Goal: Information Seeking & Learning: Learn about a topic

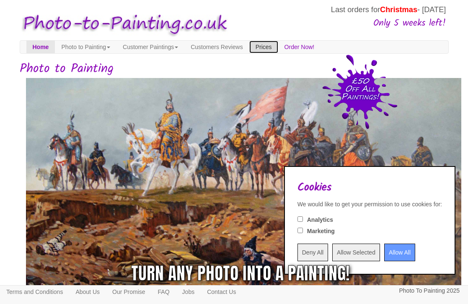
click at [278, 45] on link "Prices" at bounding box center [263, 47] width 29 height 13
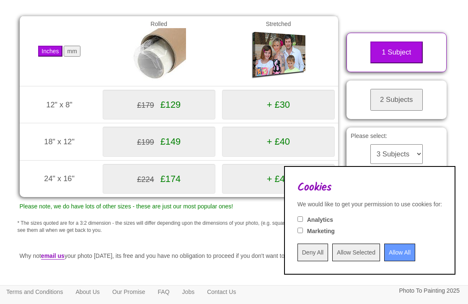
scroll to position [147, 0]
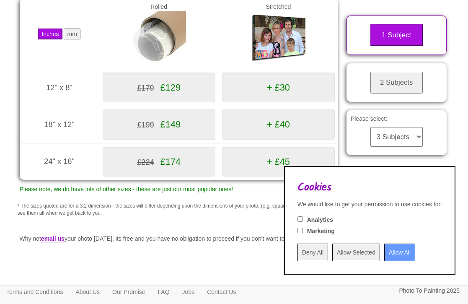
click at [74, 39] on button "mm" at bounding box center [72, 33] width 16 height 11
click at [52, 39] on button "Inches" at bounding box center [50, 33] width 24 height 11
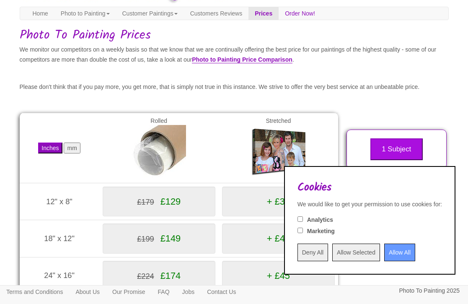
scroll to position [0, 0]
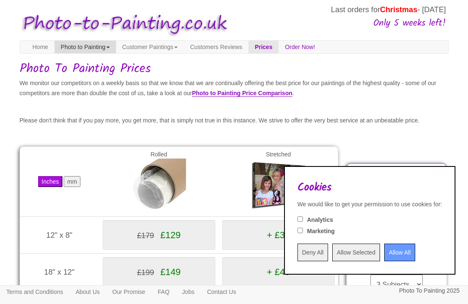
click at [91, 45] on link "Photo to Painting" at bounding box center [85, 47] width 62 height 13
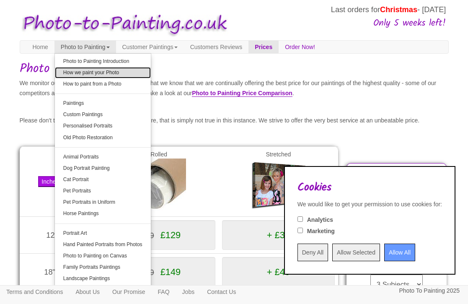
click at [89, 73] on link "How we paint your Photo" at bounding box center [103, 72] width 96 height 11
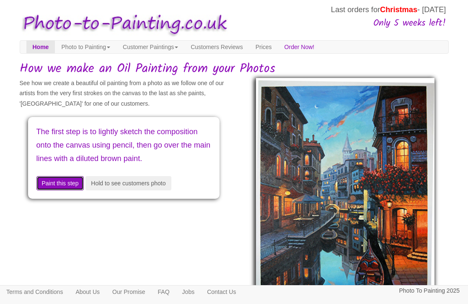
click at [69, 190] on button "Paint this step" at bounding box center [60, 183] width 48 height 14
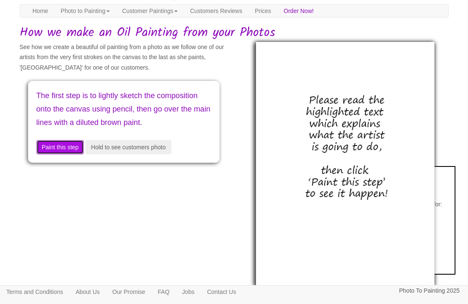
scroll to position [51, 0]
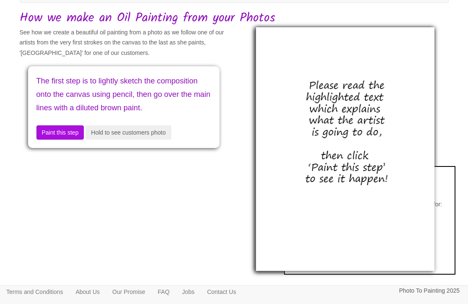
click at [405, 139] on img at bounding box center [345, 149] width 178 height 244
click at [383, 194] on img at bounding box center [345, 149] width 178 height 244
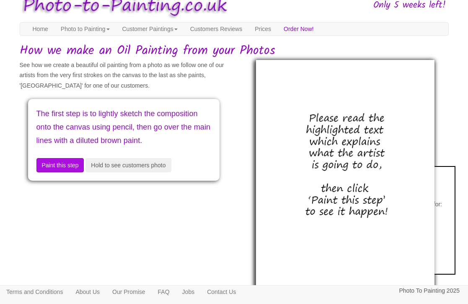
scroll to position [0, 0]
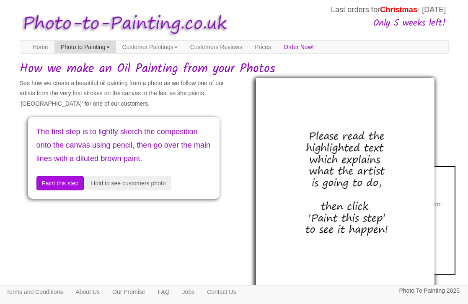
click at [80, 47] on link "Photo to Painting" at bounding box center [85, 47] width 62 height 13
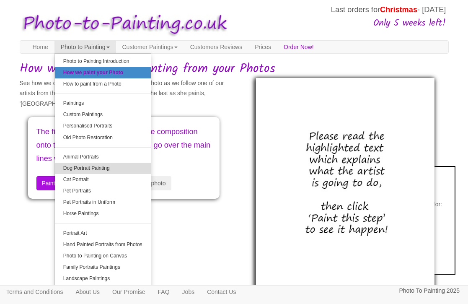
scroll to position [51, 0]
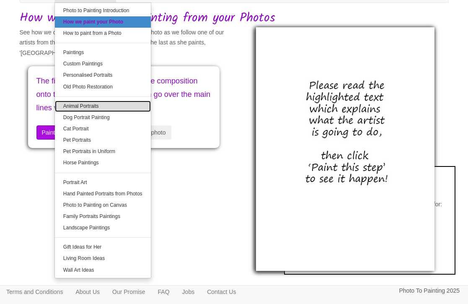
click at [93, 106] on link "Animal Portraits" at bounding box center [103, 106] width 96 height 11
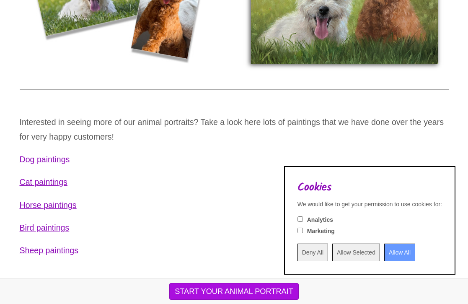
scroll to position [4209, 0]
click at [57, 163] on link "Dog paintings" at bounding box center [45, 159] width 50 height 9
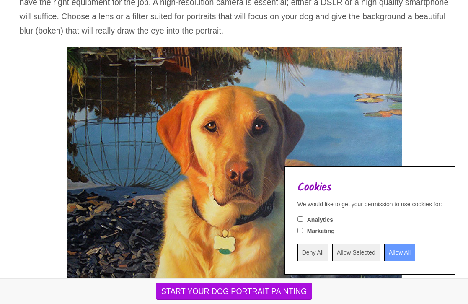
scroll to position [1037, 0]
